Goal: Task Accomplishment & Management: Use online tool/utility

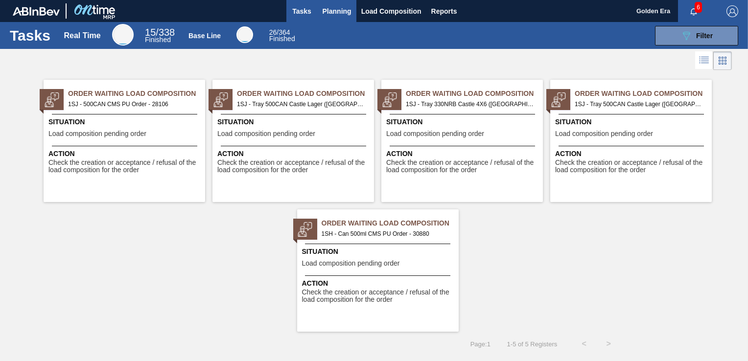
click at [338, 10] on span "Planning" at bounding box center [337, 11] width 29 height 12
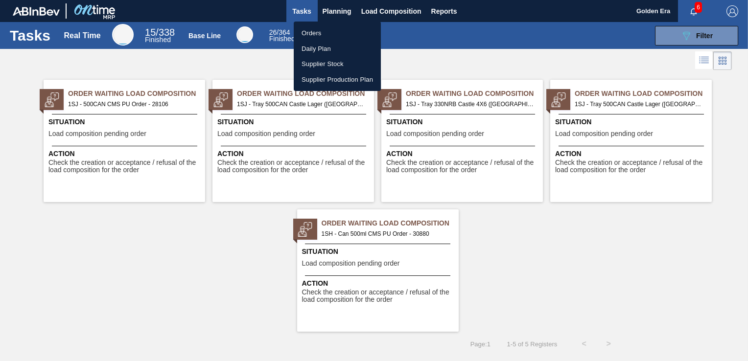
click at [317, 30] on li "Orders" at bounding box center [337, 33] width 87 height 16
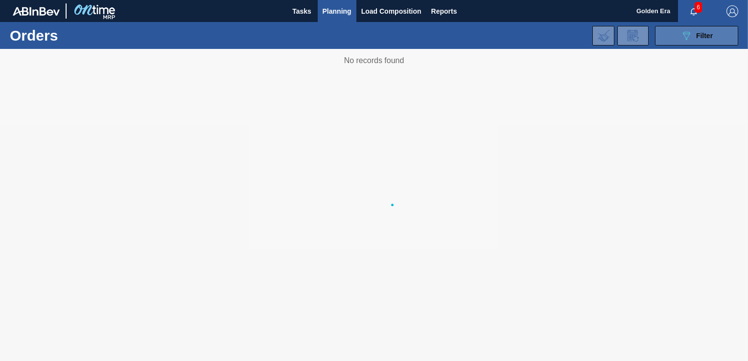
click at [698, 30] on div "089F7B8B-B2A5-4AFE-B5C0-19BA573D28AC Filter" at bounding box center [696, 36] width 32 height 12
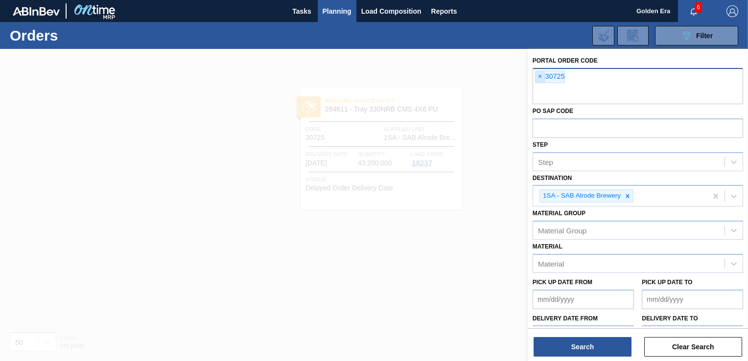
click at [538, 72] on span "×" at bounding box center [539, 77] width 9 height 12
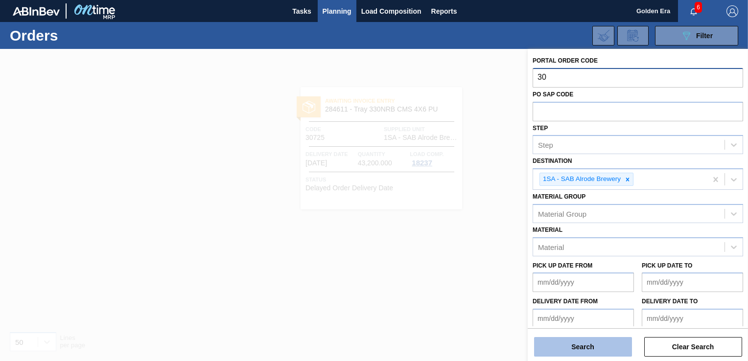
type input "30"
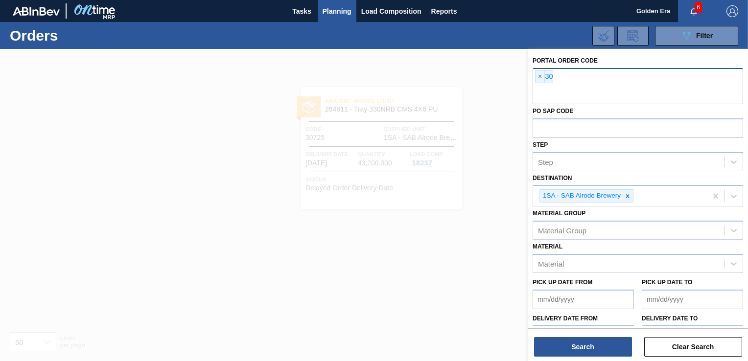
click at [566, 75] on div "× 30" at bounding box center [638, 86] width 210 height 36
click at [543, 76] on span "×" at bounding box center [539, 77] width 9 height 12
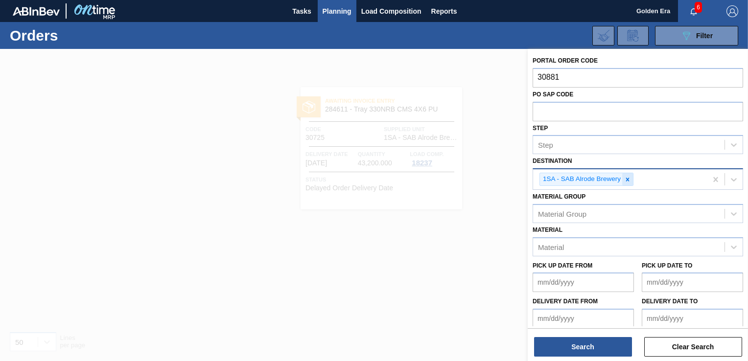
click at [630, 178] on icon at bounding box center [627, 179] width 7 height 7
type input "30881"
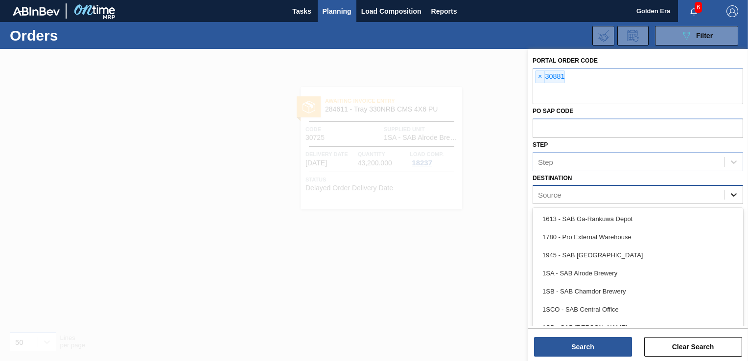
click at [735, 193] on icon at bounding box center [734, 195] width 10 height 10
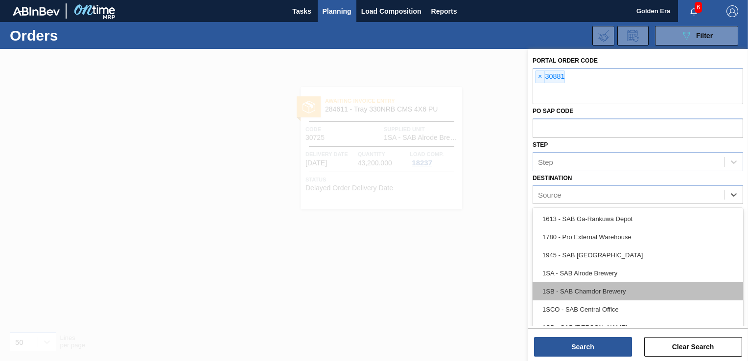
click at [627, 289] on div "1SB - SAB Chamdor Brewery" at bounding box center [638, 291] width 210 height 18
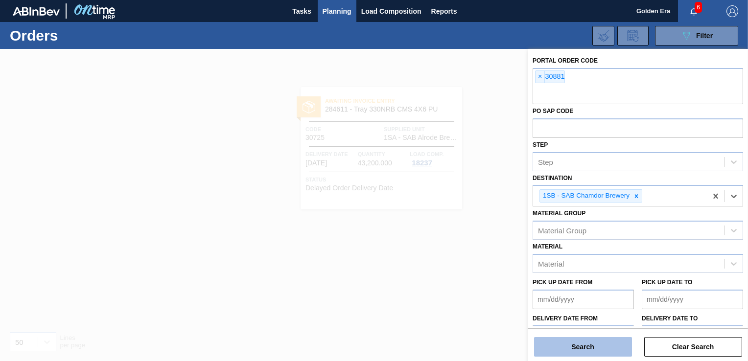
click at [590, 345] on button "Search" at bounding box center [583, 347] width 98 height 20
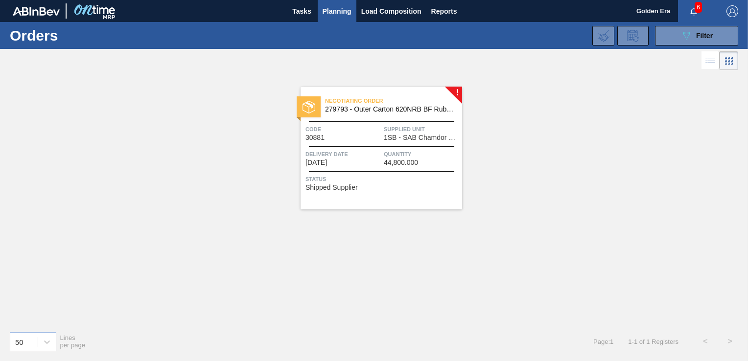
click at [388, 165] on span "44,800.000" at bounding box center [401, 162] width 34 height 7
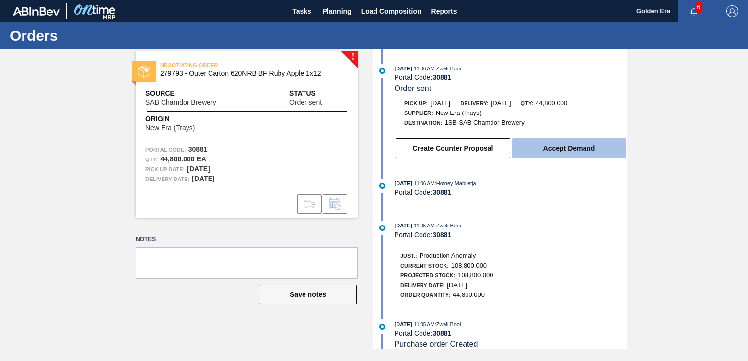
click at [535, 145] on button "Accept Demand" at bounding box center [569, 149] width 114 height 20
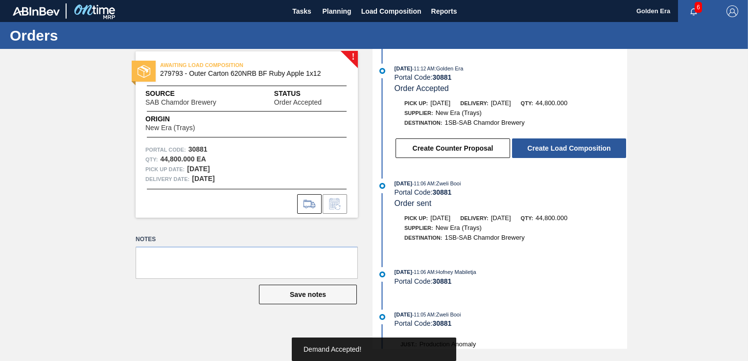
click at [535, 145] on button "Create Load Composition" at bounding box center [569, 149] width 114 height 20
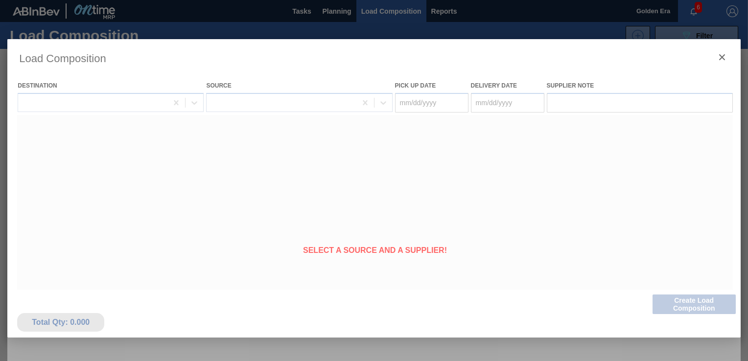
type Date "[DATE]"
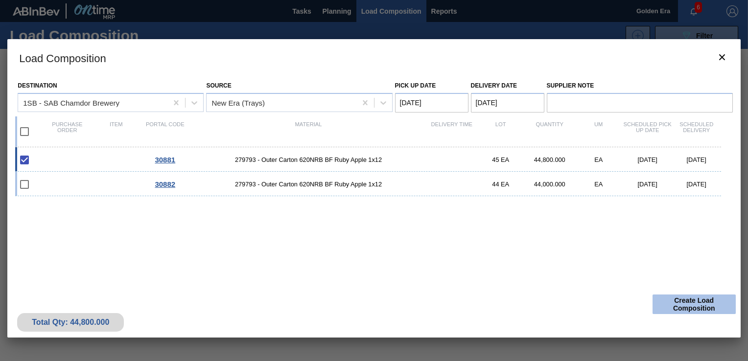
click at [705, 301] on button "Create Load Composition" at bounding box center [693, 305] width 83 height 20
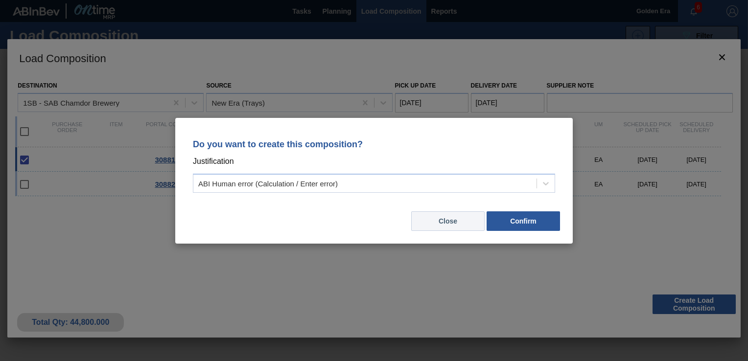
click at [455, 215] on button "Close" at bounding box center [447, 221] width 73 height 20
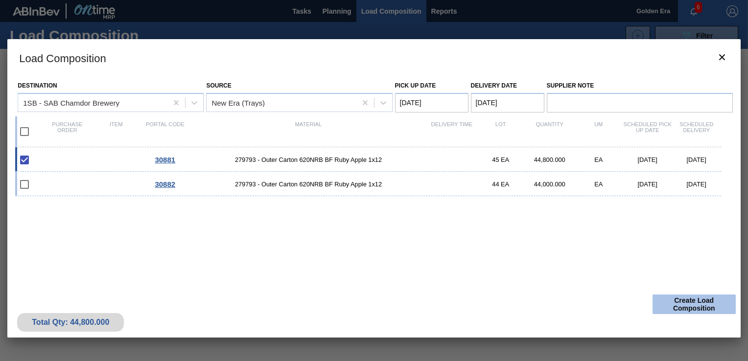
click at [678, 306] on button "Create Load Composition" at bounding box center [693, 305] width 83 height 20
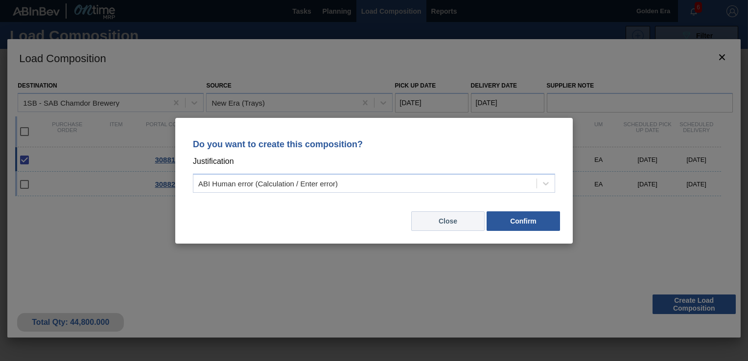
click at [453, 225] on button "Close" at bounding box center [447, 221] width 73 height 20
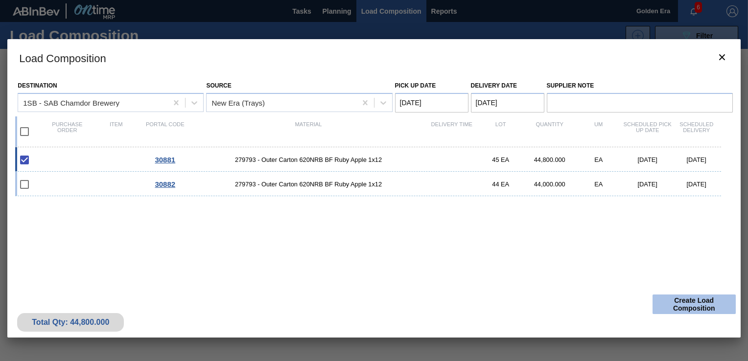
click at [681, 301] on button "Create Load Composition" at bounding box center [693, 305] width 83 height 20
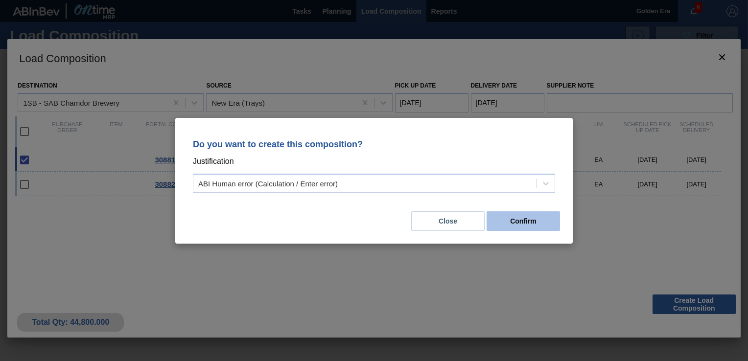
click at [531, 219] on button "Confirm" at bounding box center [523, 221] width 73 height 20
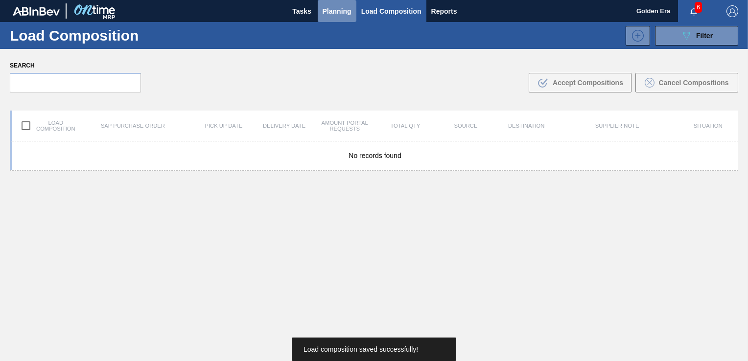
click at [340, 7] on span "Planning" at bounding box center [337, 11] width 29 height 12
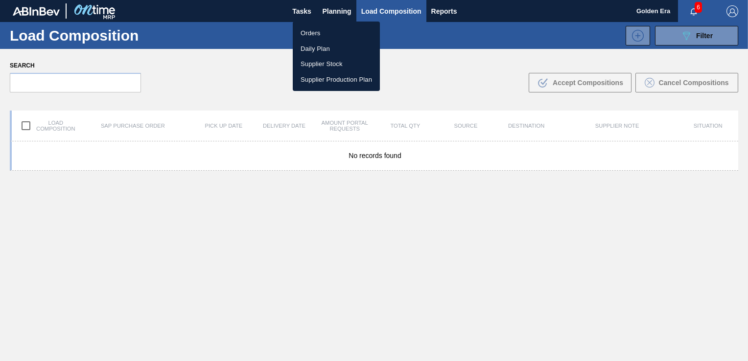
click at [317, 34] on li "Orders" at bounding box center [336, 33] width 87 height 16
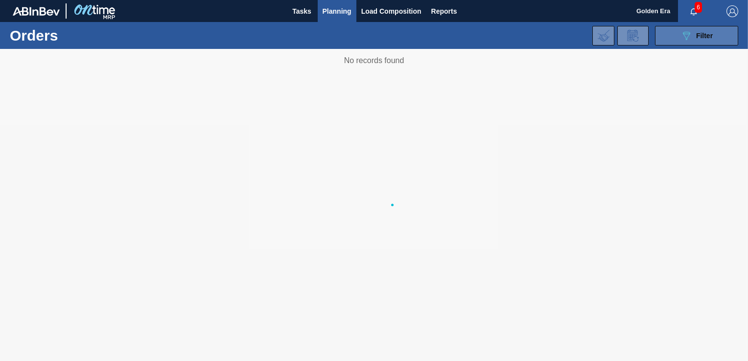
click at [698, 34] on span "Filter" at bounding box center [704, 36] width 17 height 8
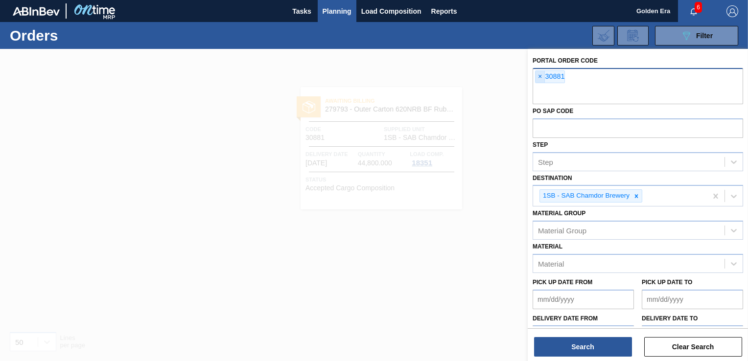
click at [540, 75] on span "×" at bounding box center [539, 77] width 9 height 12
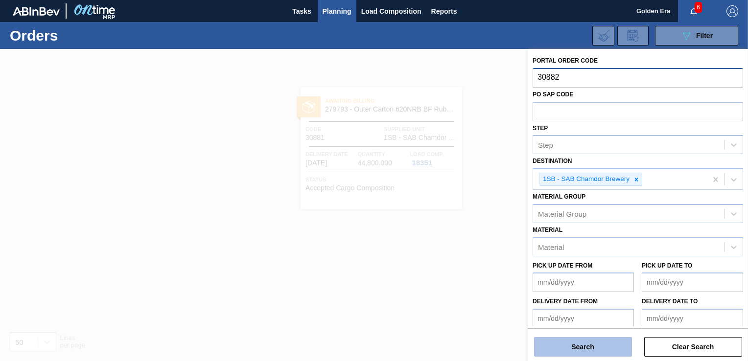
type input "30882"
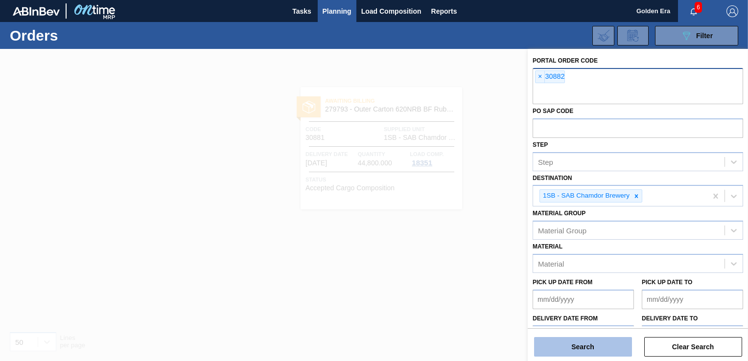
click at [600, 351] on button "Search" at bounding box center [583, 347] width 98 height 20
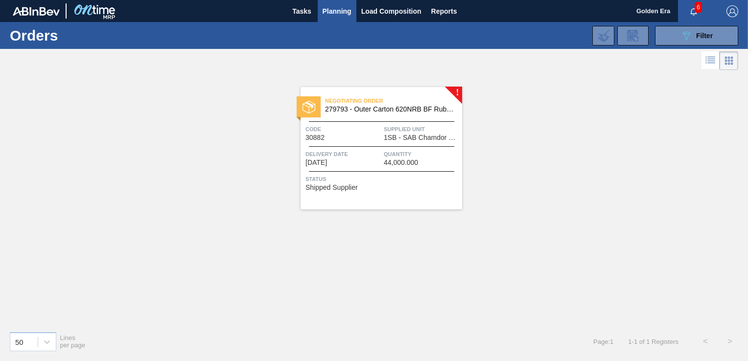
click at [413, 187] on div "Status Shipped Supplier" at bounding box center [382, 182] width 154 height 16
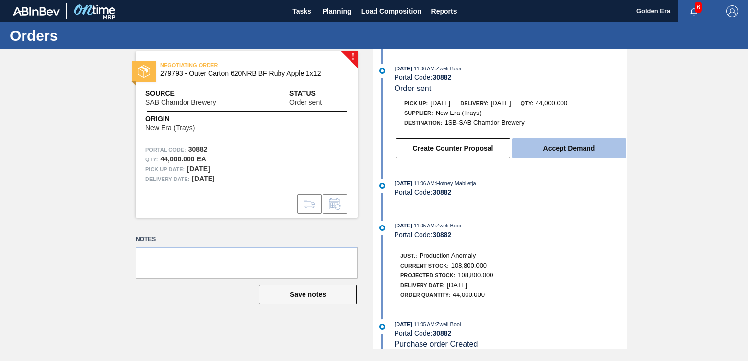
click at [549, 152] on button "Accept Demand" at bounding box center [569, 149] width 114 height 20
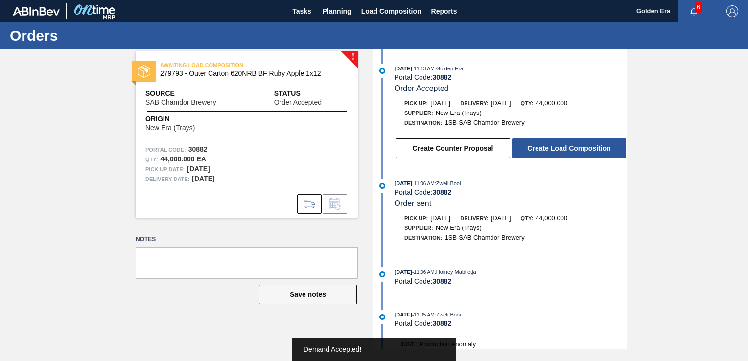
click at [549, 152] on button "Create Load Composition" at bounding box center [569, 149] width 114 height 20
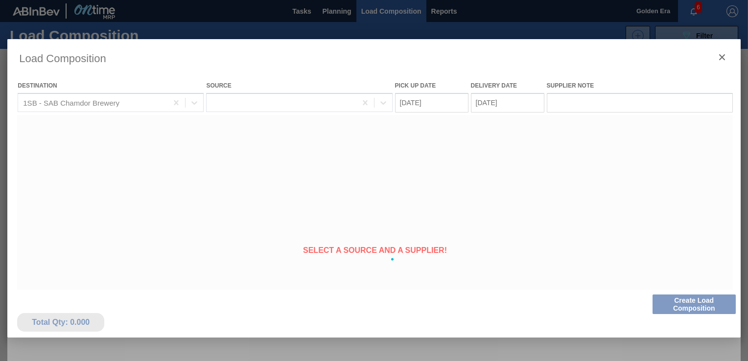
type Date "[DATE]"
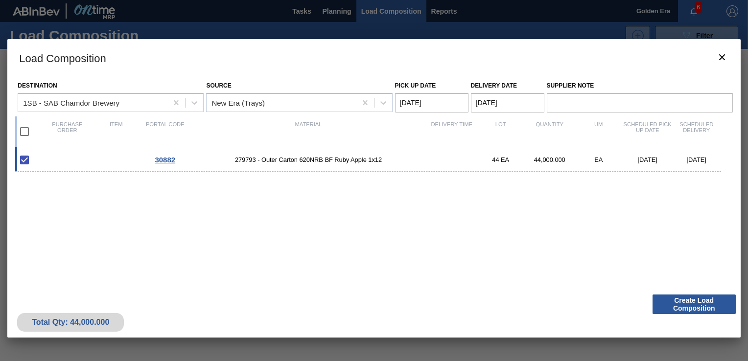
click at [684, 303] on button "Create Load Composition" at bounding box center [693, 305] width 83 height 20
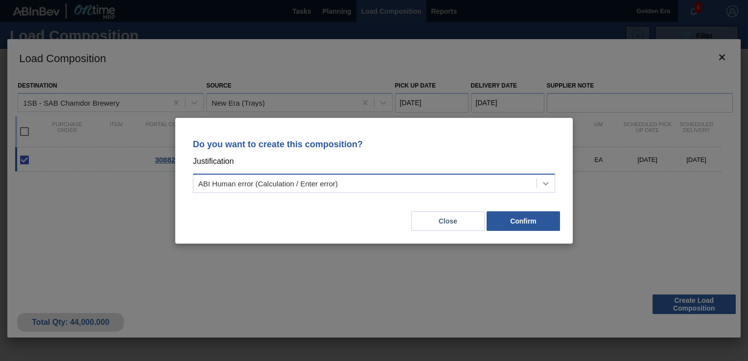
click at [541, 182] on icon at bounding box center [546, 184] width 10 height 10
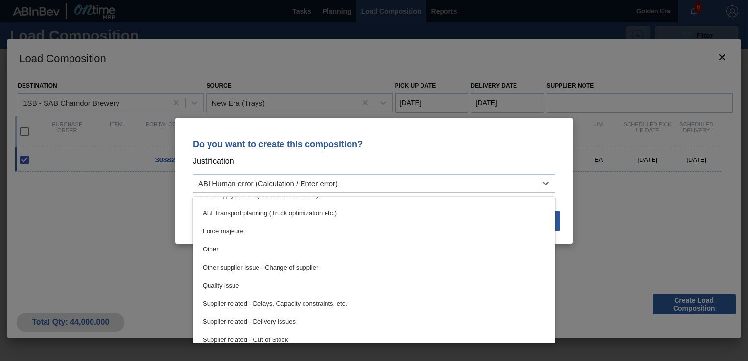
scroll to position [183, 0]
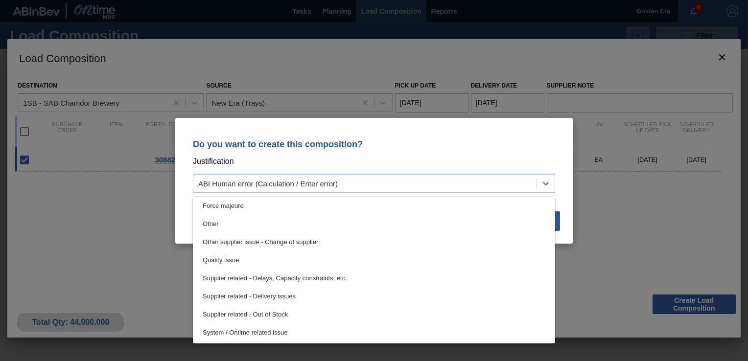
click at [600, 279] on div "Do you want to create this composition? Justification option Quality issue focu…" at bounding box center [374, 180] width 748 height 361
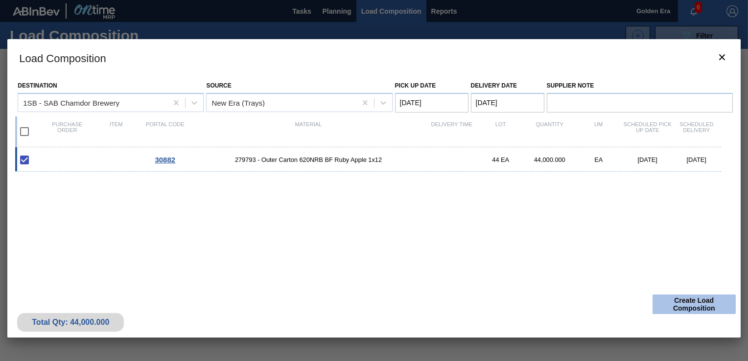
click at [695, 305] on button "Create Load Composition" at bounding box center [693, 305] width 83 height 20
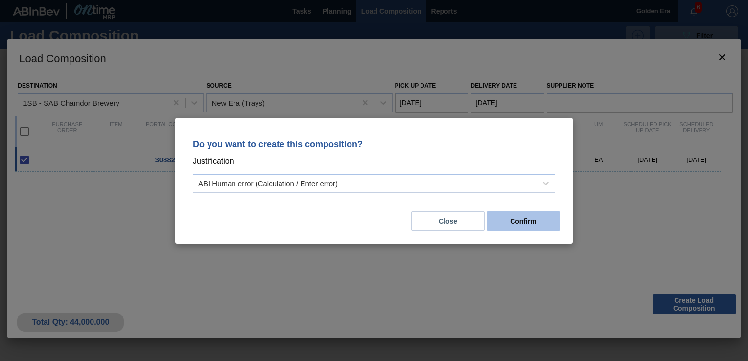
click at [527, 226] on button "Confirm" at bounding box center [523, 221] width 73 height 20
